Goal: Navigation & Orientation: Find specific page/section

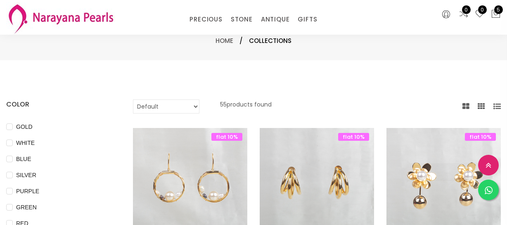
select select "INR"
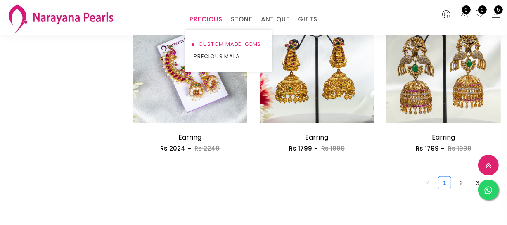
click at [210, 45] on link "CUSTOM MADE-GEMS" at bounding box center [229, 44] width 70 height 12
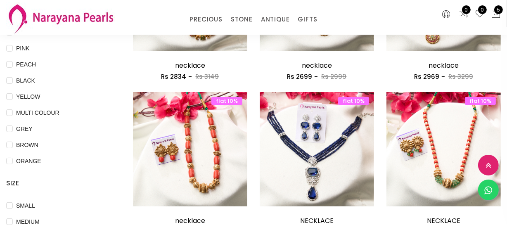
scroll to position [155, 0]
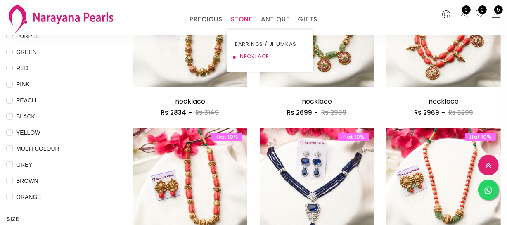
click at [249, 54] on link "NECKLACE" at bounding box center [270, 56] width 70 height 12
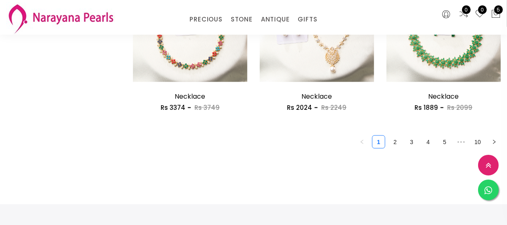
scroll to position [1125, 0]
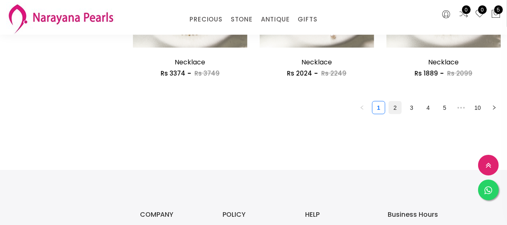
click at [397, 111] on link "2" at bounding box center [395, 108] width 12 height 12
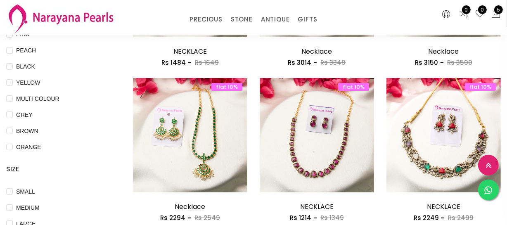
scroll to position [225, 0]
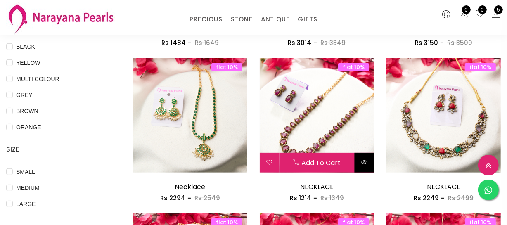
click at [361, 159] on icon at bounding box center [364, 162] width 7 height 7
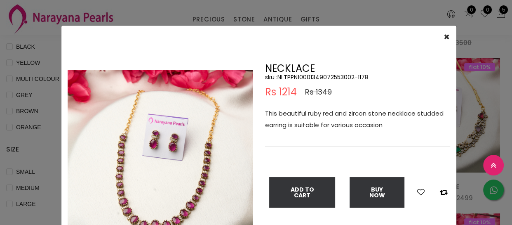
click at [309, 76] on h5 "sku : NLTPPN10001349072553002-1178" at bounding box center [357, 76] width 185 height 7
copy h5 "NLTPPN10001349072553002"
click at [30, 139] on div "× Close Double (click / press) on the image to zoom (in / out). NECKLACE sku : …" at bounding box center [256, 112] width 512 height 225
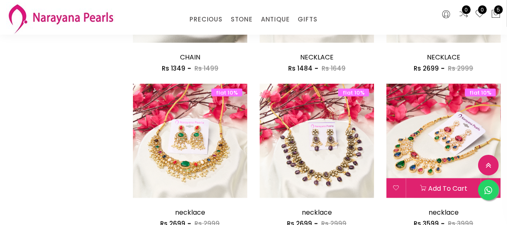
scroll to position [1125, 0]
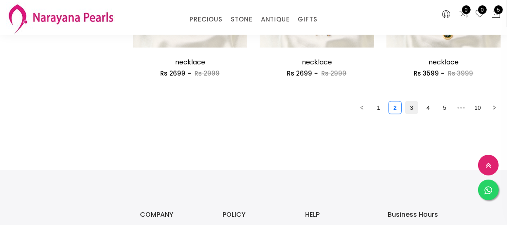
click at [412, 107] on link "3" at bounding box center [411, 108] width 12 height 12
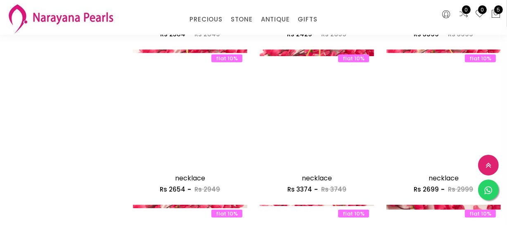
scroll to position [824, 0]
